Goal: Task Accomplishment & Management: Complete application form

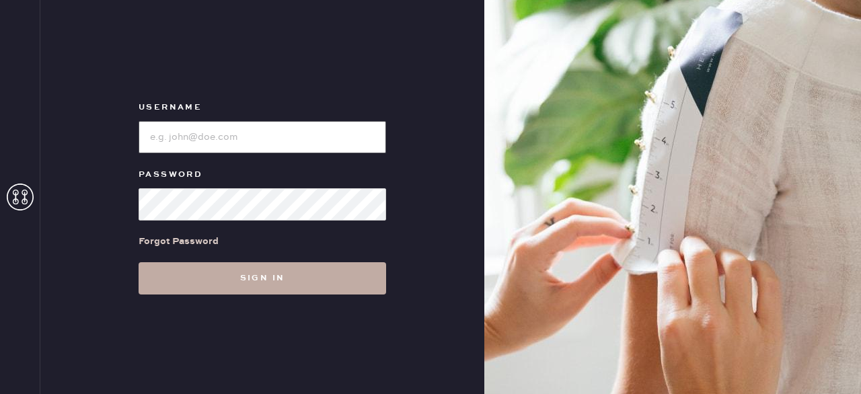
type input "reformationfillmore"
click at [323, 280] on button "Sign in" at bounding box center [261, 278] width 247 height 32
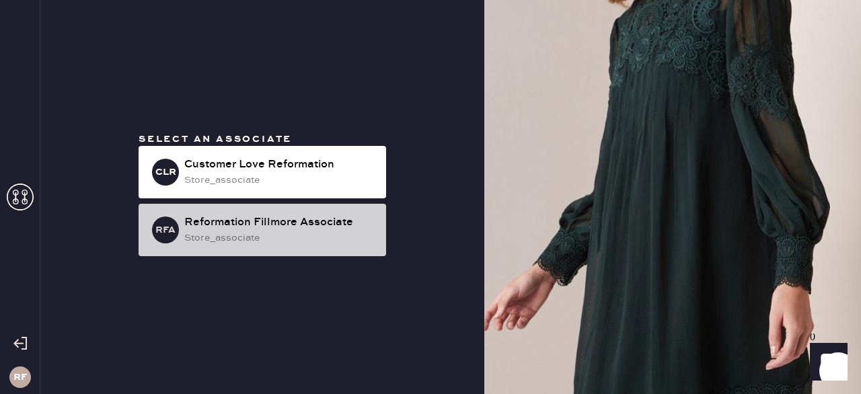
click at [349, 233] on div "store_associate" at bounding box center [279, 238] width 191 height 15
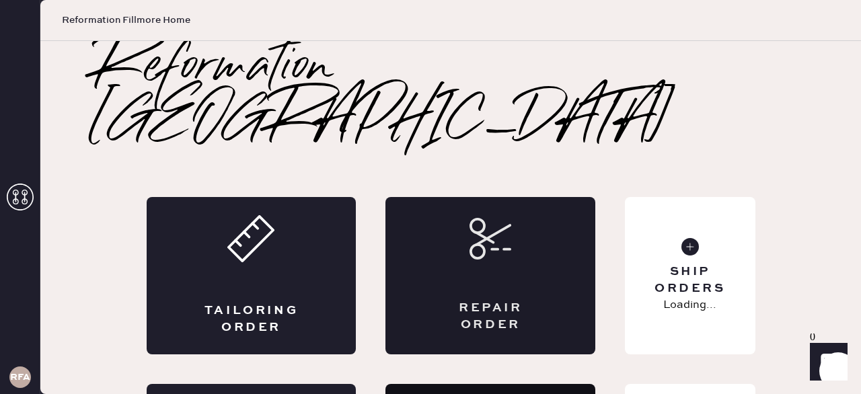
click at [525, 300] on div "Repair Order" at bounding box center [490, 317] width 102 height 34
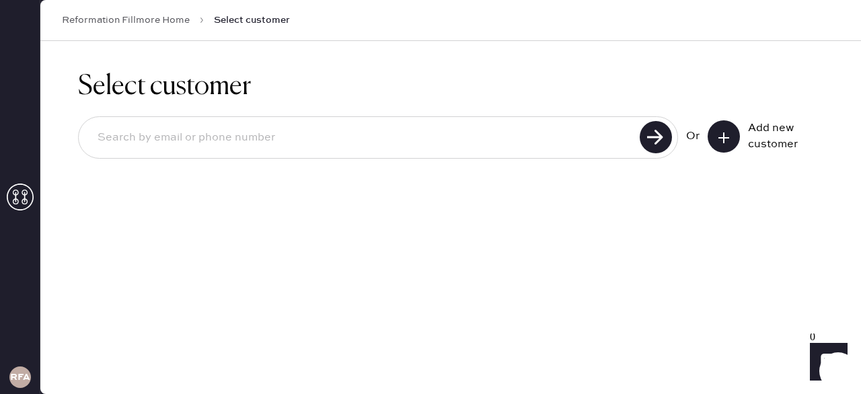
click at [428, 140] on input at bounding box center [361, 137] width 549 height 31
click at [721, 131] on icon at bounding box center [723, 137] width 13 height 13
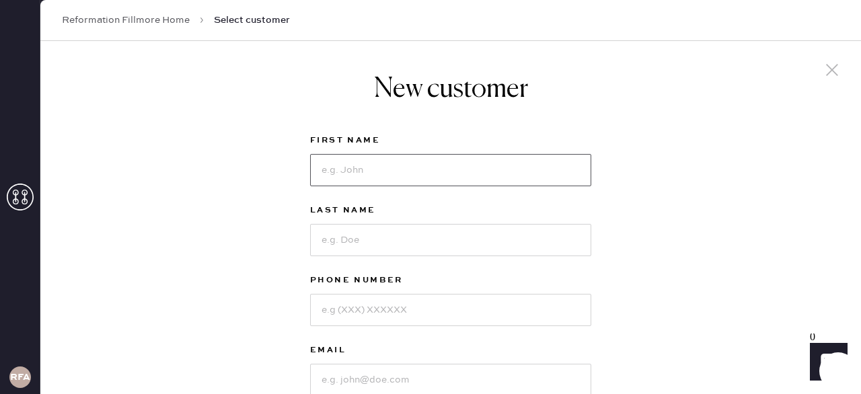
click at [491, 180] on input at bounding box center [450, 170] width 281 height 32
type input "Grace"
click at [528, 229] on input at bounding box center [450, 240] width 281 height 32
type input "[PERSON_NAME]"
click at [501, 313] on input at bounding box center [450, 310] width 281 height 32
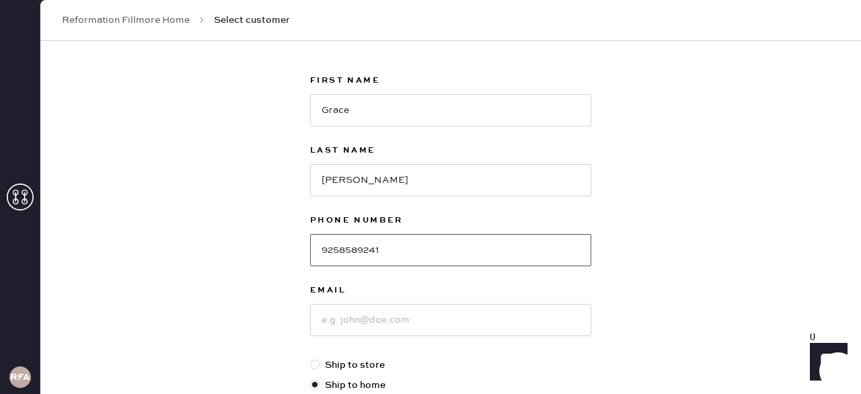
scroll to position [80, 0]
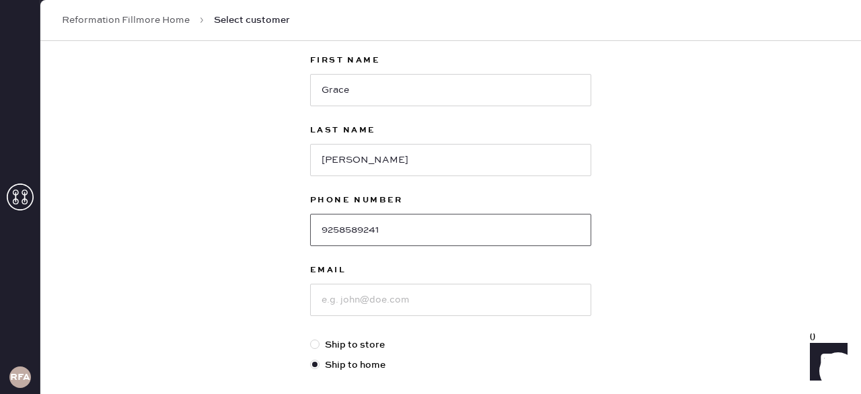
type input "9258589241"
click at [460, 301] on input at bounding box center [450, 300] width 281 height 32
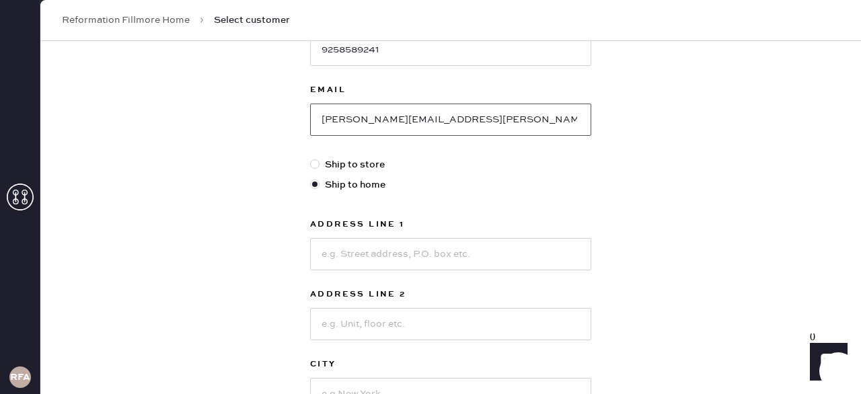
scroll to position [276, 0]
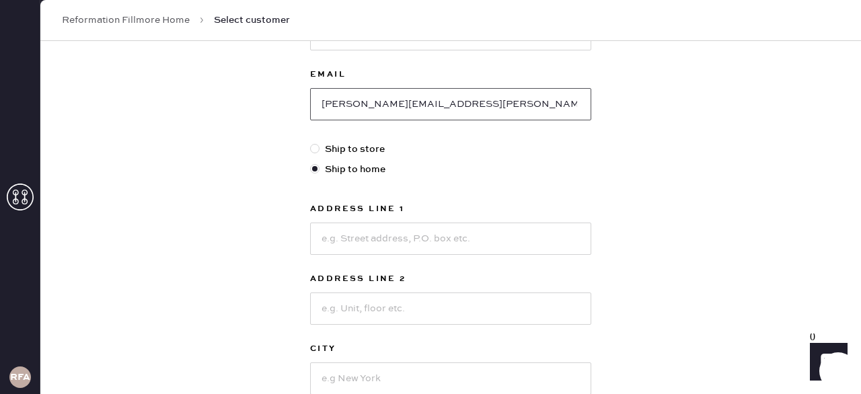
type input "[PERSON_NAME][EMAIL_ADDRESS][PERSON_NAME][DOMAIN_NAME]"
click at [360, 241] on input at bounding box center [450, 239] width 281 height 32
type input "[STREET_ADDRESS]"
click at [392, 323] on input at bounding box center [450, 308] width 281 height 32
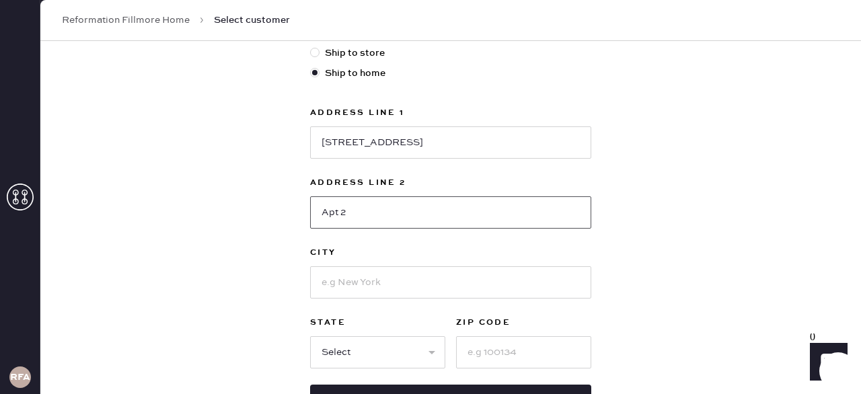
type input "Apt 2"
click at [347, 280] on input at bounding box center [450, 282] width 281 height 32
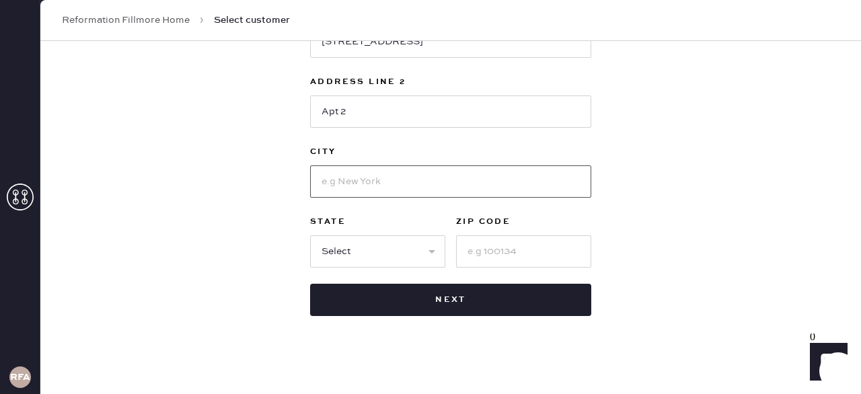
scroll to position [477, 0]
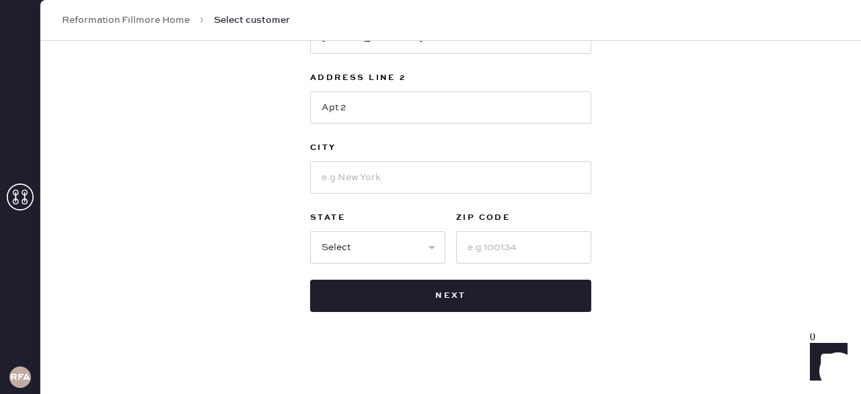
click at [452, 187] on input at bounding box center [450, 177] width 281 height 32
type input "SF"
click at [543, 245] on input at bounding box center [523, 247] width 135 height 32
type input "94123"
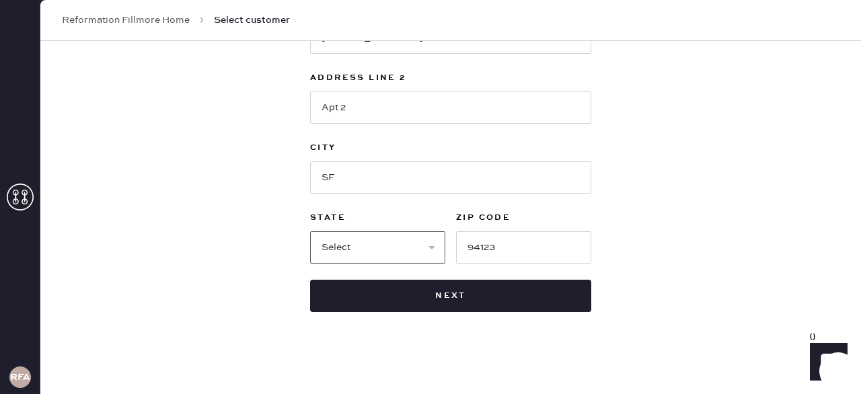
click at [362, 247] on select "Select AK AL AR AZ CA CO CT [GEOGRAPHIC_DATA] DE FL [GEOGRAPHIC_DATA] HI [GEOGR…" at bounding box center [377, 247] width 135 height 32
select select "CA"
click at [310, 231] on select "Select AK AL AR AZ CA CO CT [GEOGRAPHIC_DATA] DE FL [GEOGRAPHIC_DATA] HI [GEOGR…" at bounding box center [377, 247] width 135 height 32
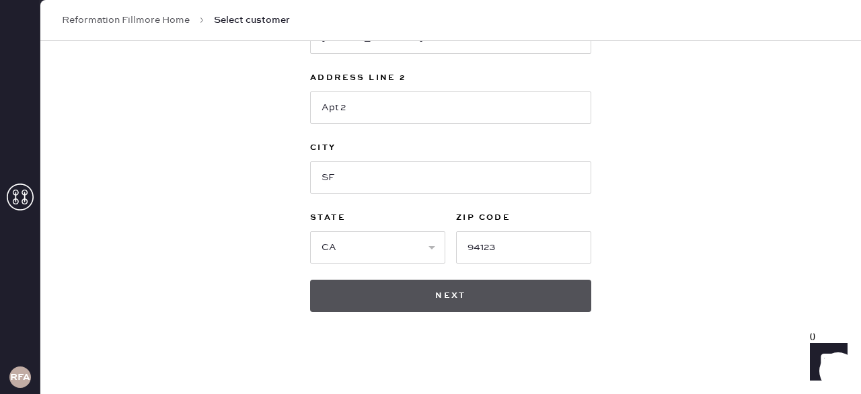
click at [540, 290] on button "Next" at bounding box center [450, 296] width 281 height 32
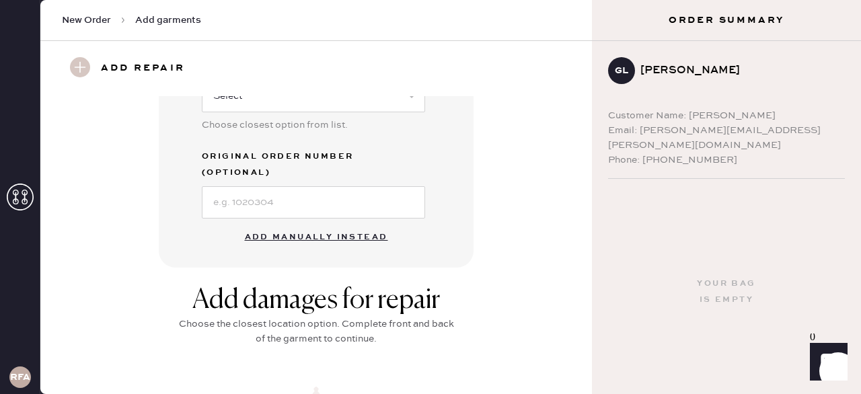
click at [330, 224] on button "Add manually instead" at bounding box center [316, 237] width 159 height 27
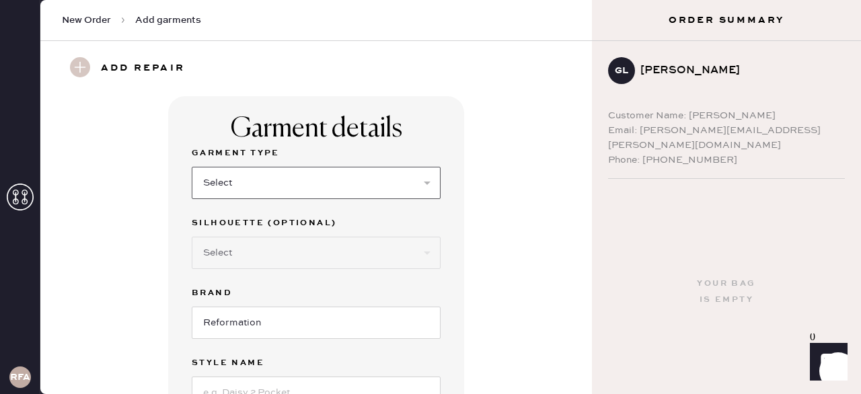
click at [332, 184] on select "Select Basic Skirt Jeans Leggings Pants Shorts Basic Sleeved Dress Basic Sleeve…" at bounding box center [316, 183] width 249 height 32
select select "6"
click at [192, 167] on select "Select Basic Skirt Jeans Leggings Pants Shorts Basic Sleeved Dress Basic Sleeve…" at bounding box center [316, 183] width 249 height 32
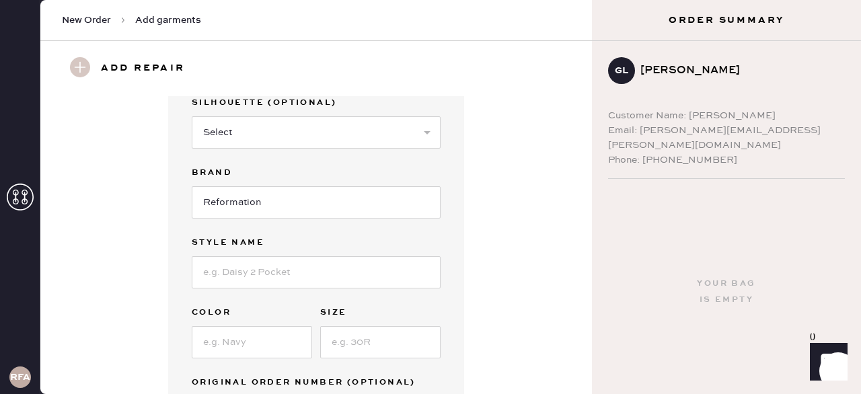
scroll to position [138, 0]
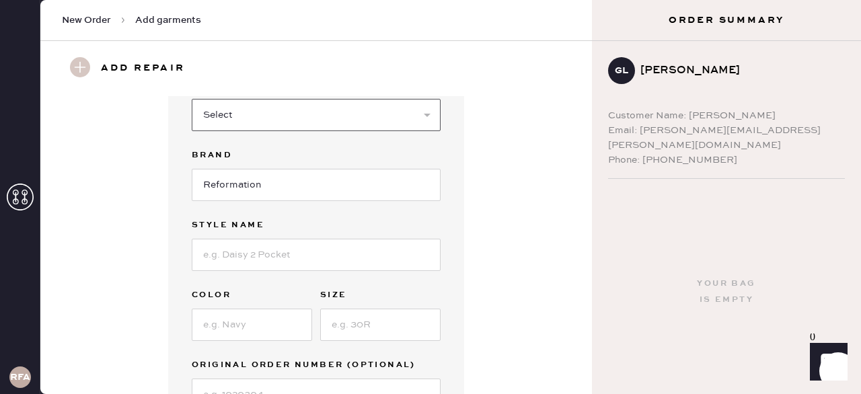
click at [346, 120] on select "Select Maxi Dress Midi Dress Mini Dress Other" at bounding box center [316, 115] width 249 height 32
select select "37"
click at [192, 99] on select "Select Maxi Dress Midi Dress Mini Dress Other" at bounding box center [316, 115] width 249 height 32
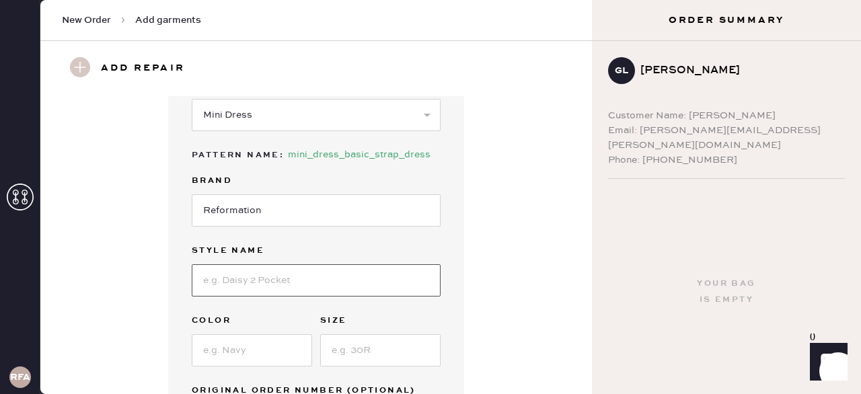
click at [286, 277] on input at bounding box center [316, 280] width 249 height 32
type input "[PERSON_NAME] mini dress"
click at [279, 348] on input at bounding box center [252, 350] width 120 height 32
type input "Slate check"
click at [414, 344] on input at bounding box center [380, 350] width 120 height 32
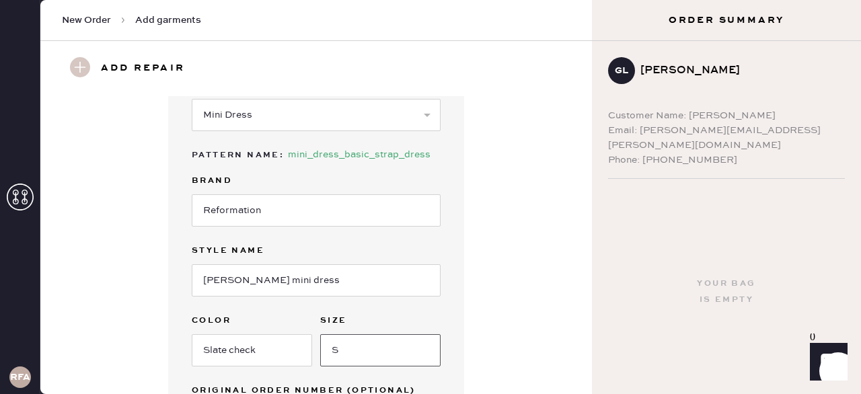
type input "S"
click at [237, 279] on input "[PERSON_NAME] mini dress" at bounding box center [316, 280] width 249 height 32
type input "Aubree mini dress"
click at [485, 282] on div "Garment details Garment Type Select Basic Skirt Jeans Leggings Pants Shorts Bas…" at bounding box center [316, 219] width 503 height 522
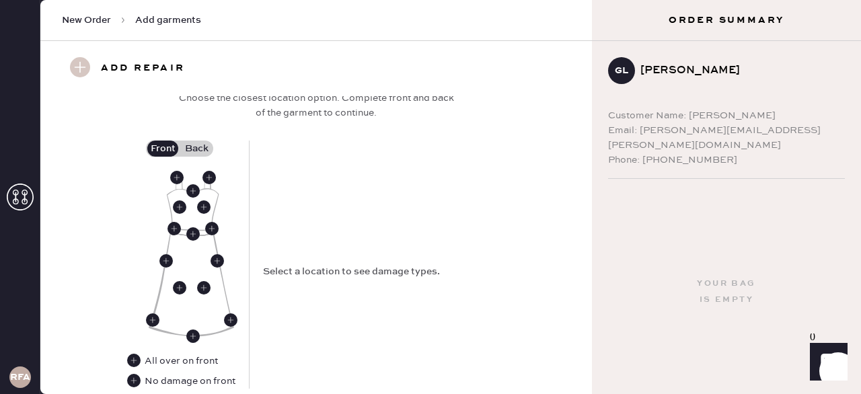
scroll to position [590, 0]
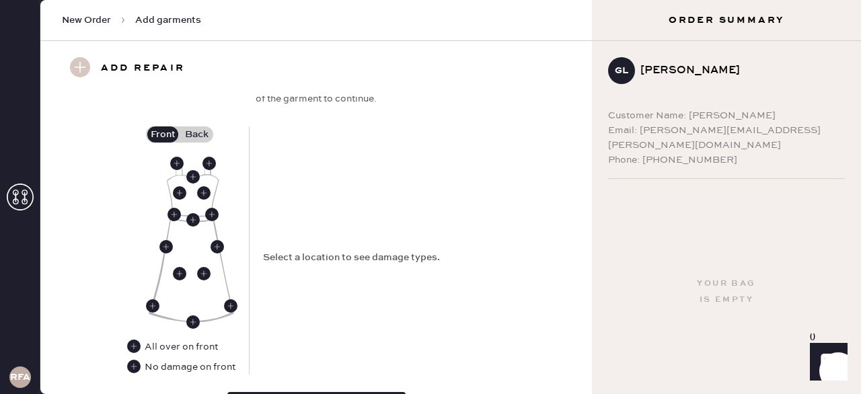
click at [173, 172] on img at bounding box center [191, 240] width 85 height 163
click at [177, 161] on use at bounding box center [176, 163] width 13 height 13
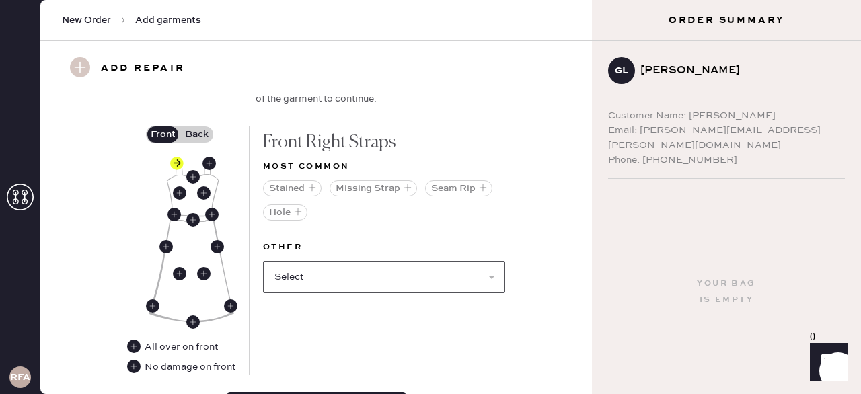
click at [343, 280] on select "Select Broken / Ripped Hem Broken Beads Broken Belt Loop Broken Button Broken C…" at bounding box center [384, 277] width 242 height 32
select select "1665"
click at [263, 261] on select "Select Broken / Ripped Hem Broken Beads Broken Belt Loop Broken Button Broken C…" at bounding box center [384, 277] width 242 height 32
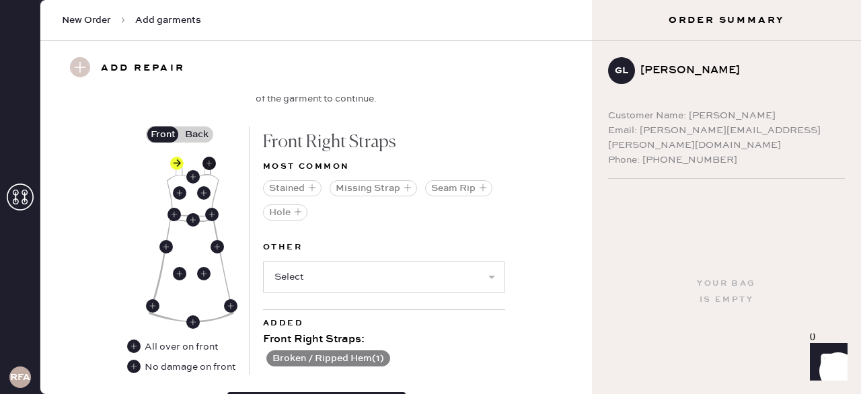
click at [208, 165] on use at bounding box center [208, 163] width 13 height 13
click at [333, 280] on select "Select Broken / Ripped Hem Broken Beads Broken Belt Loop Broken Button Broken C…" at bounding box center [384, 277] width 242 height 32
select select "1665"
click at [263, 261] on select "Select Broken / Ripped Hem Broken Beads Broken Belt Loop Broken Button Broken C…" at bounding box center [384, 277] width 242 height 32
select select
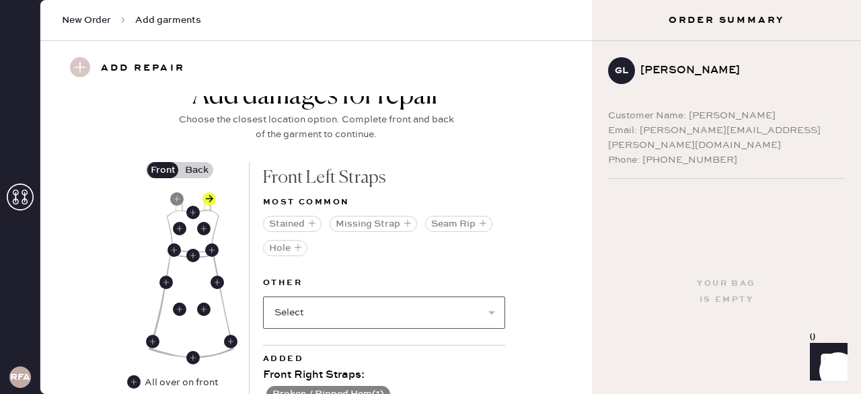
scroll to position [553, 0]
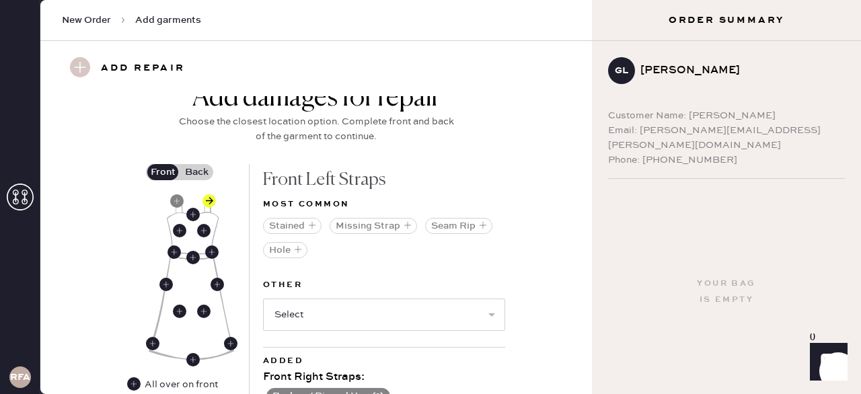
click at [194, 169] on label "Back" at bounding box center [197, 172] width 34 height 16
click at [196, 172] on input "Back" at bounding box center [196, 172] width 0 height 0
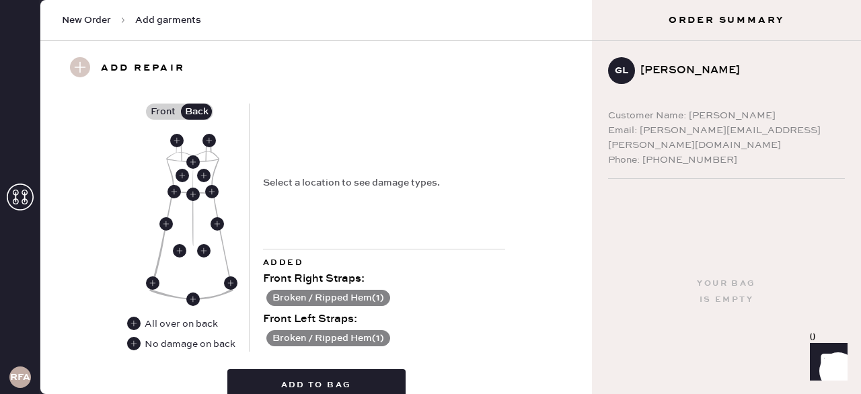
scroll to position [612, 0]
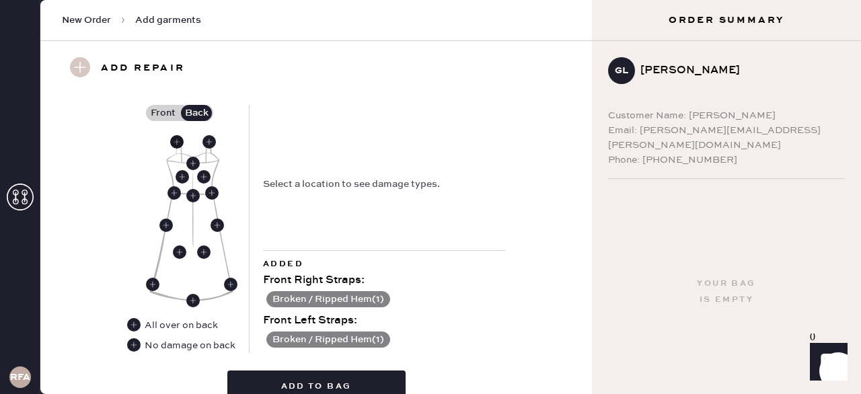
click at [173, 135] on icon at bounding box center [176, 141] width 13 height 13
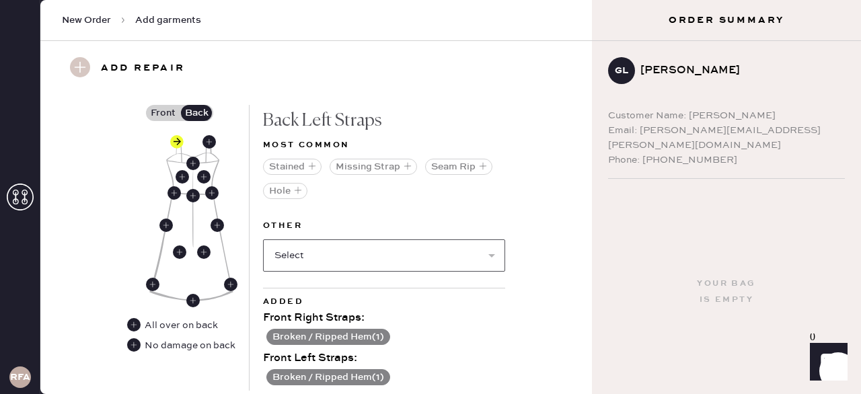
click at [305, 262] on select "Select Broken / Ripped Hem Broken Beads Broken Belt Loop Broken Button Broken C…" at bounding box center [384, 255] width 242 height 32
select select "1665"
click at [263, 239] on select "Select Broken / Ripped Hem Broken Beads Broken Belt Loop Broken Button Broken C…" at bounding box center [384, 255] width 242 height 32
click at [209, 139] on use at bounding box center [208, 141] width 13 height 13
click at [374, 255] on select "Select Broken / Ripped Hem Broken Beads Broken Belt Loop Broken Button Broken C…" at bounding box center [384, 255] width 242 height 32
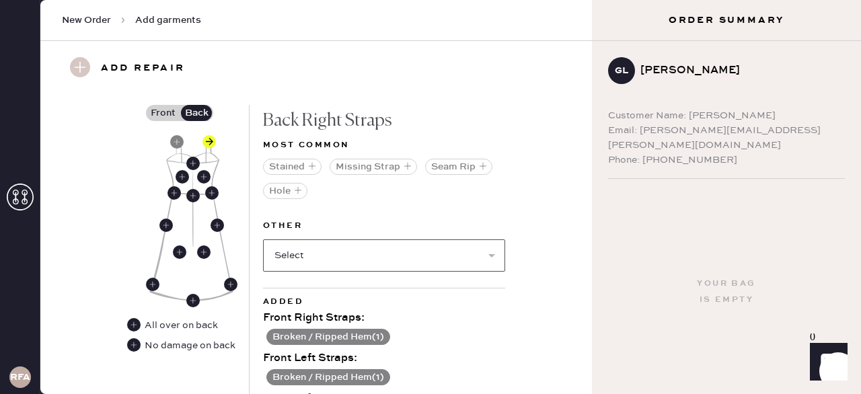
select select "1665"
click at [263, 239] on select "Select Broken / Ripped Hem Broken Beads Broken Belt Loop Broken Button Broken C…" at bounding box center [384, 255] width 242 height 32
select select
click at [540, 321] on div "Add damages for repair Choose the closest location option. Complete front and b…" at bounding box center [316, 277] width 503 height 508
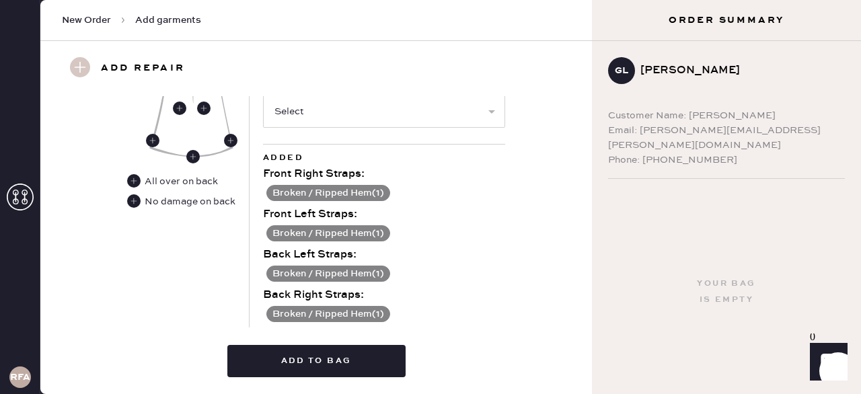
scroll to position [760, 0]
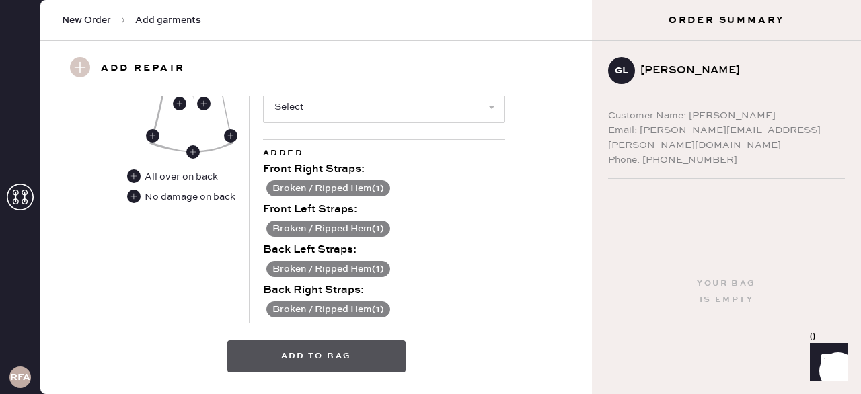
click at [355, 364] on button "Add to bag" at bounding box center [316, 356] width 178 height 32
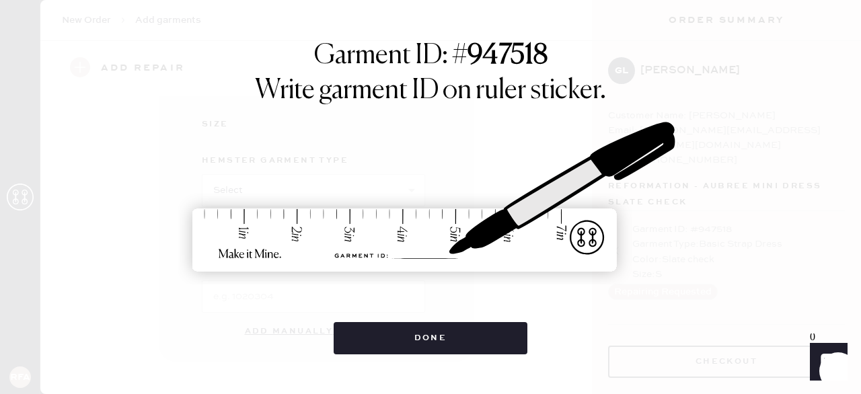
scroll to position [268, 0]
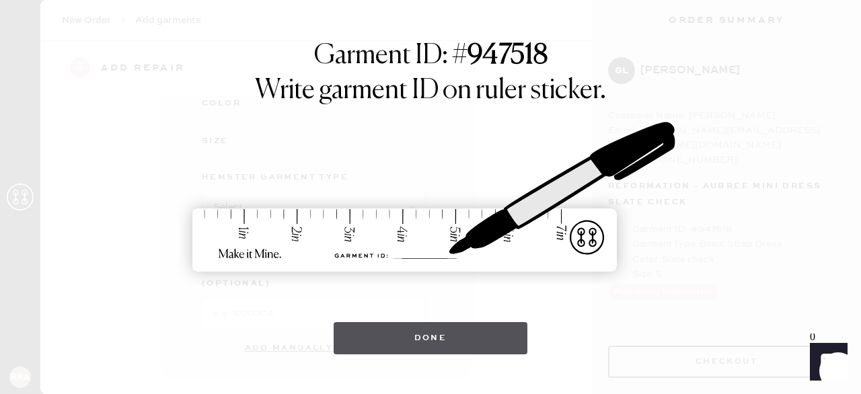
click at [432, 350] on button "Done" at bounding box center [430, 338] width 194 height 32
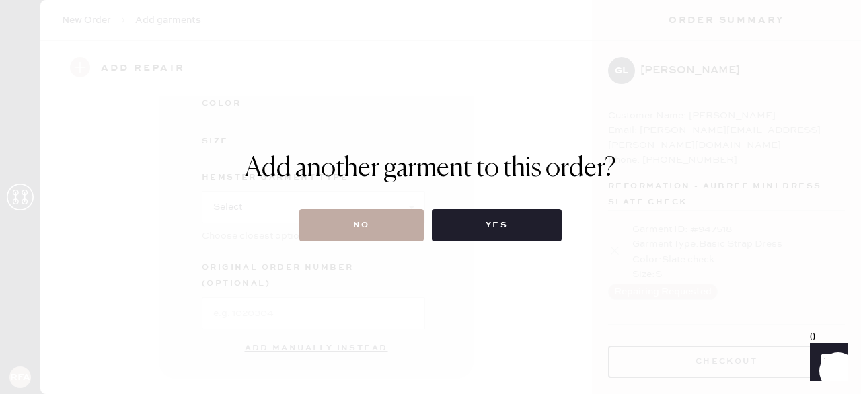
click at [359, 238] on button "No" at bounding box center [361, 225] width 124 height 32
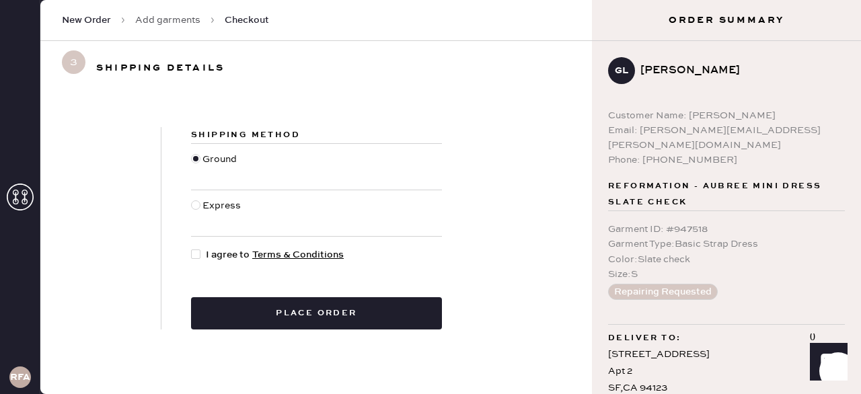
click at [193, 258] on div at bounding box center [195, 253] width 9 height 9
click at [192, 248] on input "I agree to Terms & Conditions" at bounding box center [191, 247] width 1 height 1
checkbox input "true"
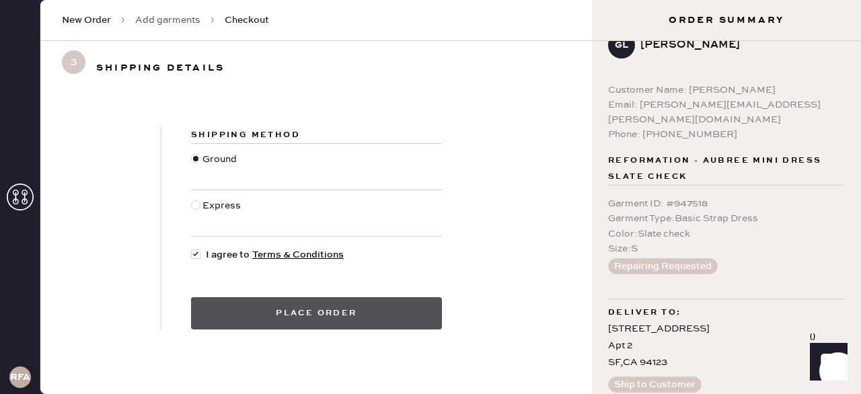
click at [400, 309] on button "Place order" at bounding box center [316, 313] width 251 height 32
